Goal: Task Accomplishment & Management: Use online tool/utility

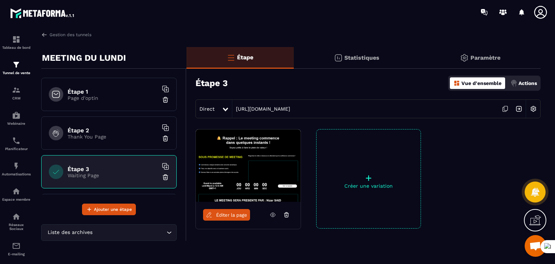
scroll to position [53, 0]
click at [123, 91] on h6 "Étape 1" at bounding box center [113, 91] width 90 height 7
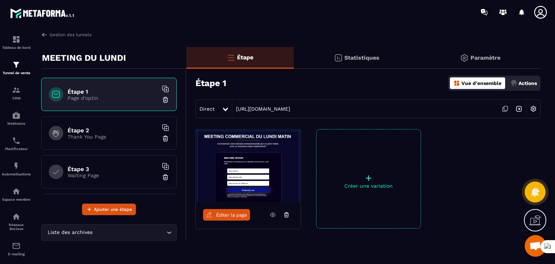
click at [533, 105] on img at bounding box center [534, 109] width 14 height 14
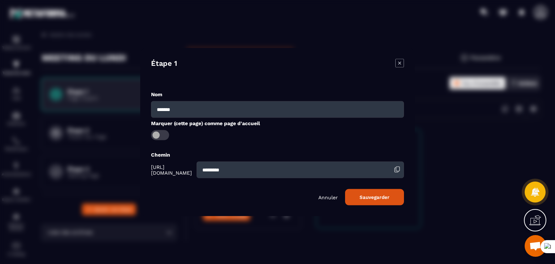
click at [398, 65] on icon "Modal window" at bounding box center [399, 63] width 9 height 9
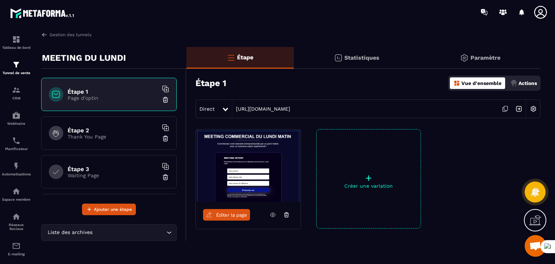
click at [533, 244] on span "Ouvrir le chat" at bounding box center [536, 246] width 12 height 10
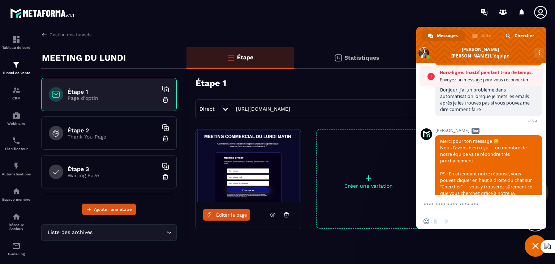
scroll to position [230, 0]
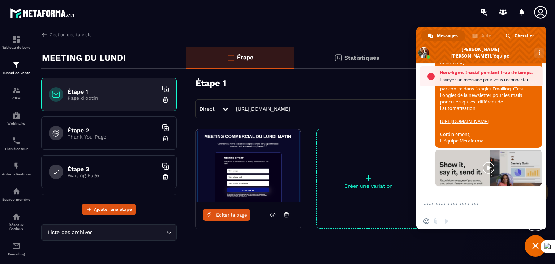
click at [345, 109] on div "Direct [URL][DOMAIN_NAME]" at bounding box center [368, 108] width 345 height 19
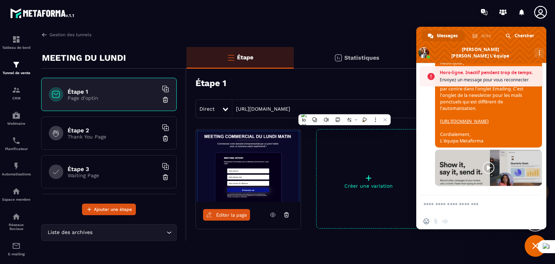
click at [454, 208] on textarea "Entrez votre message..." at bounding box center [474, 204] width 101 height 18
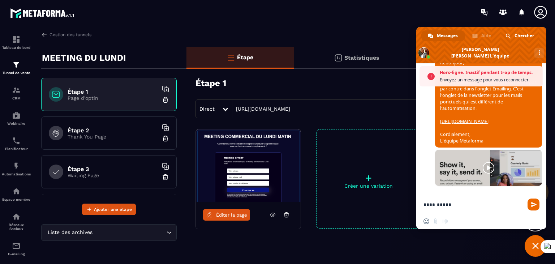
scroll to position [206, 0]
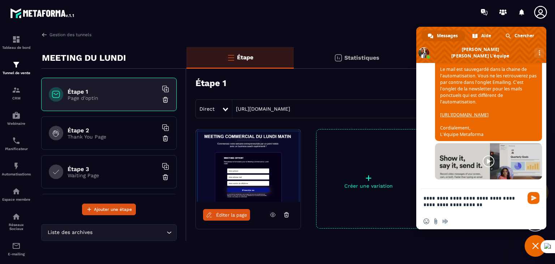
paste textarea "**********"
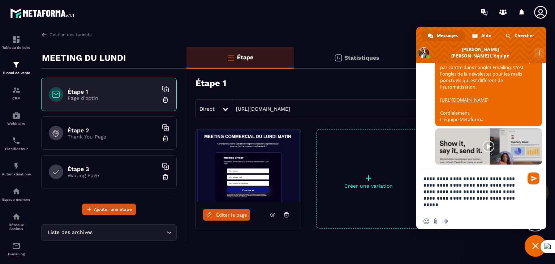
scroll to position [1, 0]
drag, startPoint x: 457, startPoint y: 204, endPoint x: 420, endPoint y: 191, distance: 38.5
click at [420, 191] on div "**********" at bounding box center [481, 191] width 130 height 44
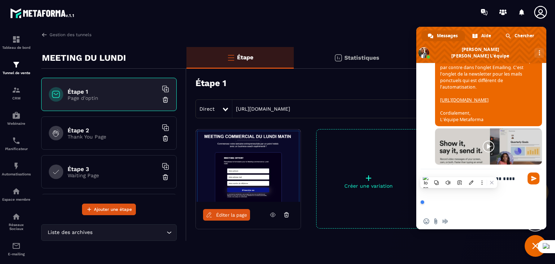
scroll to position [0, 0]
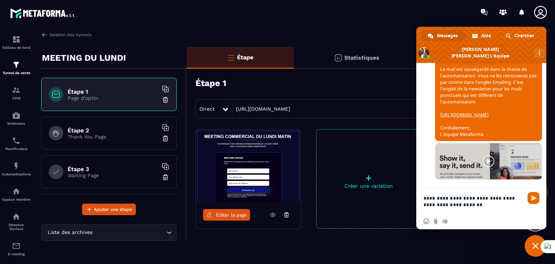
click at [535, 244] on span "Fermer le chat" at bounding box center [536, 246] width 7 height 7
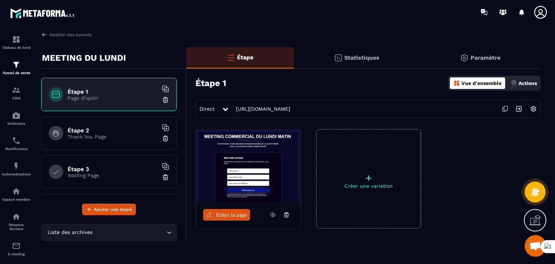
click at [505, 109] on icon at bounding box center [506, 109] width 14 height 14
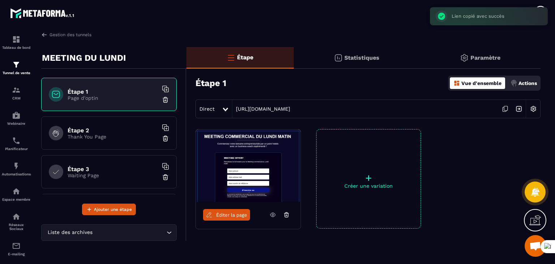
click at [534, 250] on span "Ouvrir le chat" at bounding box center [536, 246] width 12 height 10
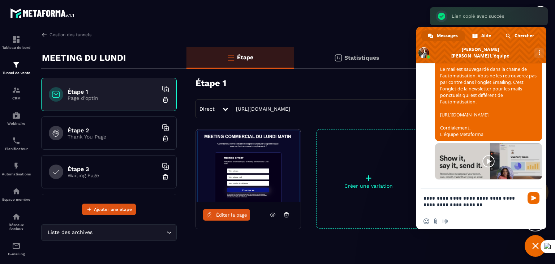
scroll to position [213, 0]
paste textarea "**********"
type textarea "**********"
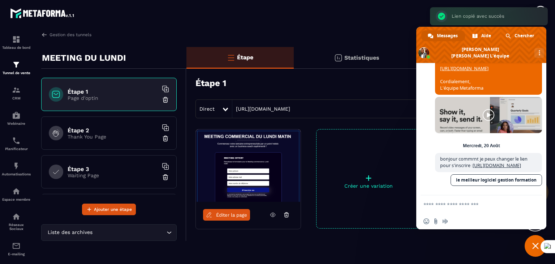
scroll to position [266, 0]
click at [479, 204] on textarea "Entrez votre message..." at bounding box center [474, 204] width 101 height 18
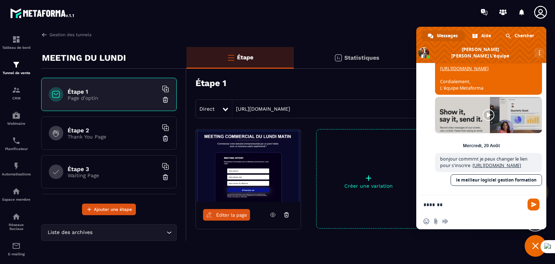
scroll to position [353, 0]
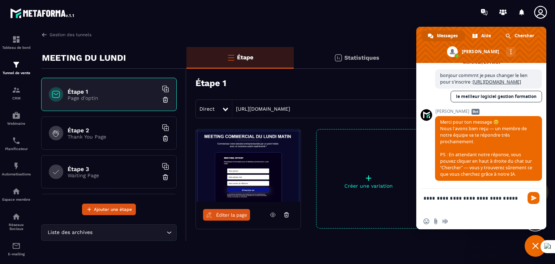
type textarea "**********"
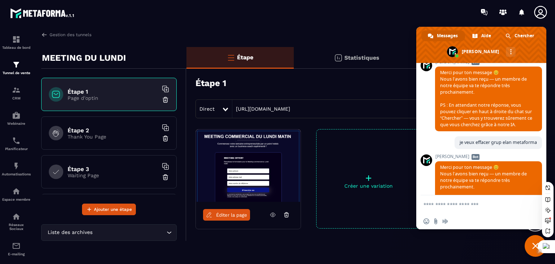
scroll to position [457, 0]
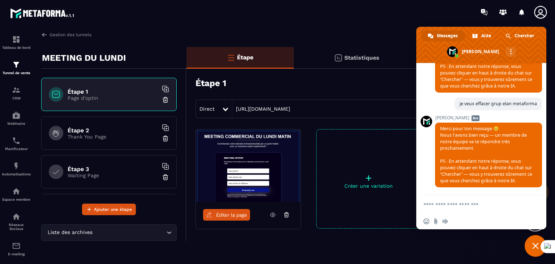
click at [535, 250] on span "Fermer le chat" at bounding box center [536, 246] width 22 height 22
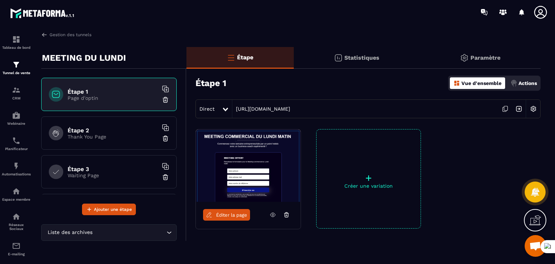
click at [544, 15] on icon at bounding box center [540, 12] width 13 height 13
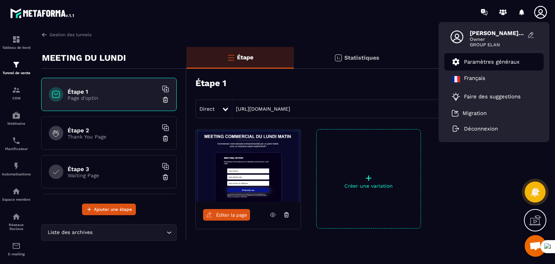
click at [487, 59] on p "Paramètres généraux" at bounding box center [492, 62] width 56 height 7
click at [474, 65] on link "Paramètres généraux" at bounding box center [486, 61] width 68 height 9
click at [450, 60] on li "Paramètres généraux" at bounding box center [494, 61] width 99 height 17
click at [499, 66] on li "Paramètres généraux" at bounding box center [494, 61] width 99 height 17
click at [453, 181] on div at bounding box center [488, 178] width 105 height 99
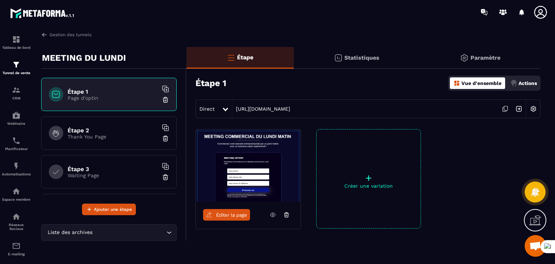
click at [532, 248] on span "Ouvrir le chat" at bounding box center [536, 246] width 12 height 10
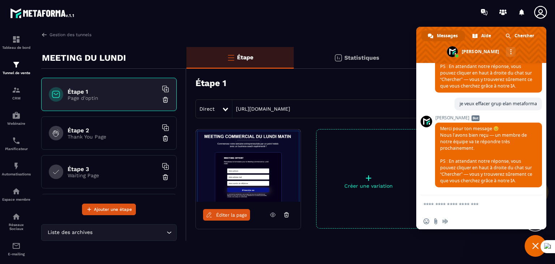
click at [456, 248] on div "Éditer la page + Créer une variation" at bounding box center [364, 197] width 354 height 136
click at [539, 15] on icon at bounding box center [541, 12] width 14 height 14
click at [363, 21] on div "[PERSON_NAME] SAID Owner GROUP ELAN Paramètres généraux [DEMOGRAPHIC_DATA] Fair…" at bounding box center [320, 12] width 470 height 24
click at [14, 194] on img at bounding box center [16, 191] width 9 height 9
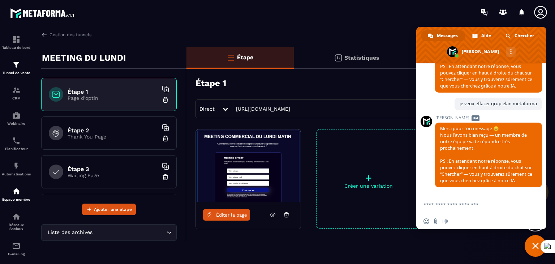
click at [31, 0] on div at bounding box center [42, 12] width 85 height 24
